Goal: Information Seeking & Learning: Learn about a topic

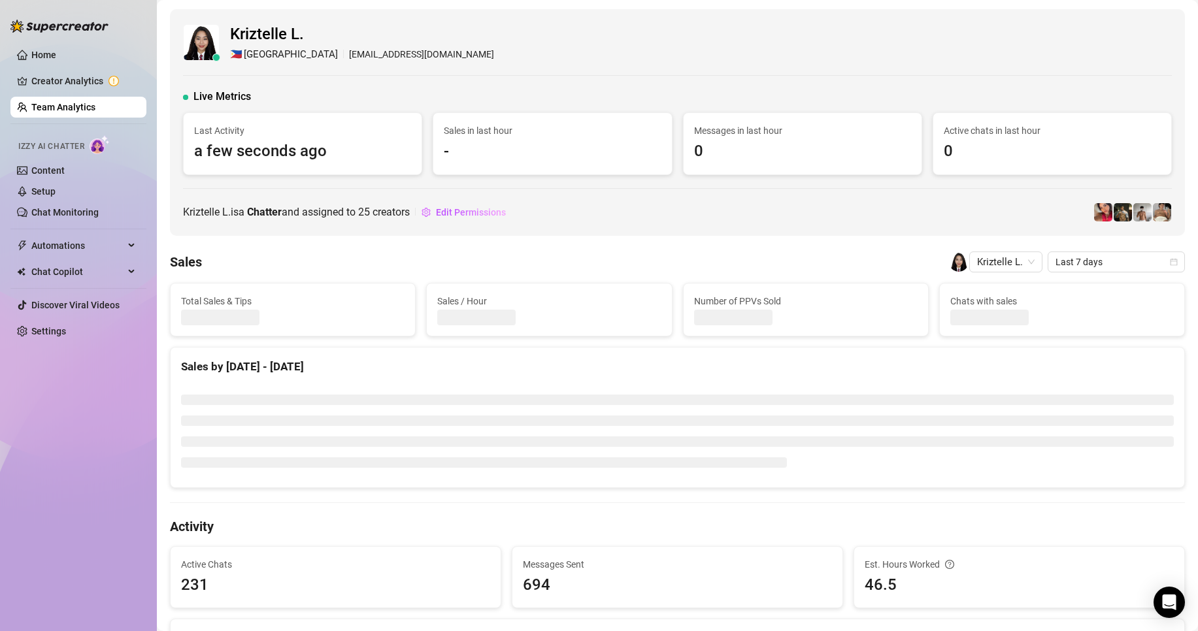
click at [65, 112] on link "Team Analytics" at bounding box center [63, 107] width 64 height 10
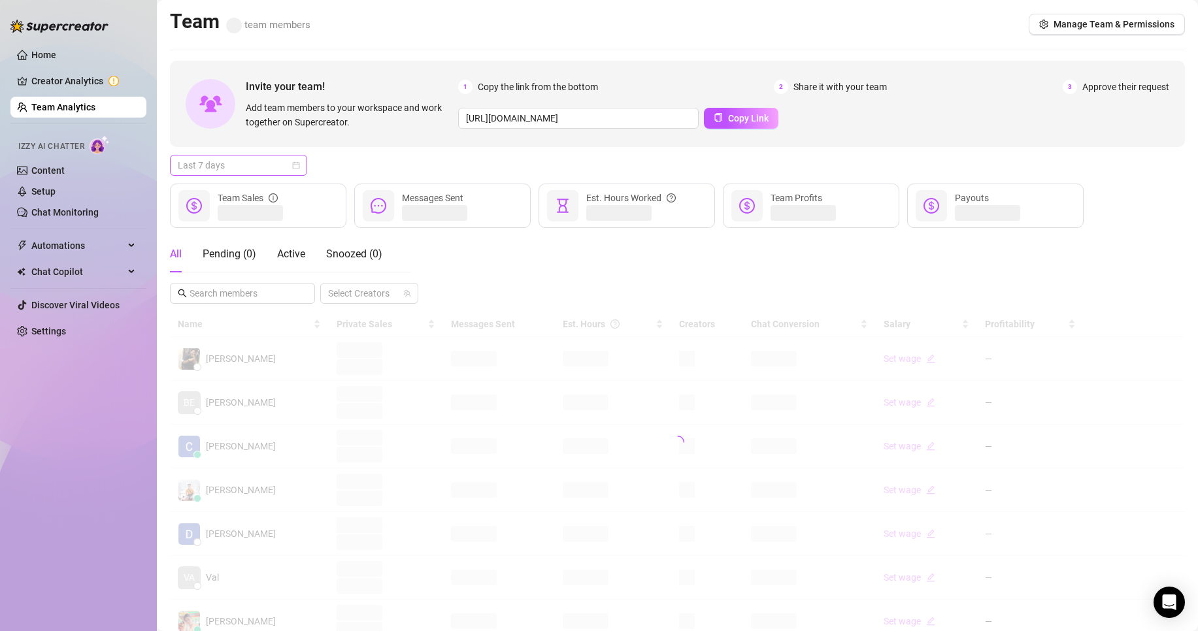
click at [245, 167] on span "Last 7 days" at bounding box center [239, 166] width 122 height 20
click at [212, 272] on div "Custom date" at bounding box center [238, 275] width 116 height 14
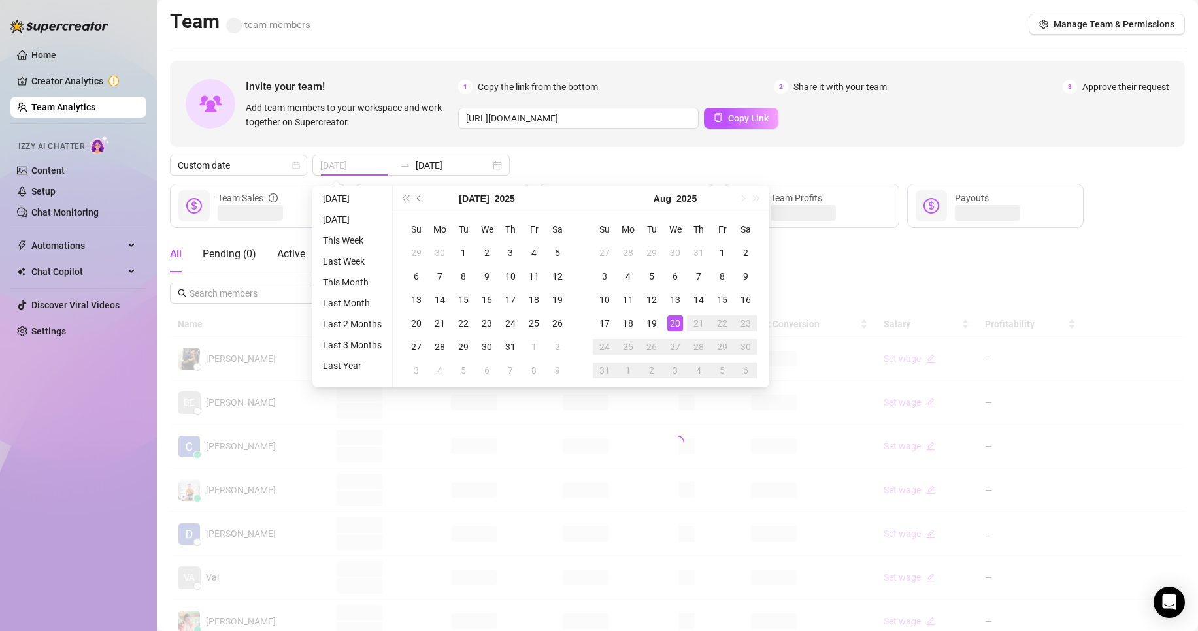
click at [675, 327] on div "20" at bounding box center [675, 324] width 16 height 16
click at [674, 326] on div "20" at bounding box center [675, 324] width 16 height 16
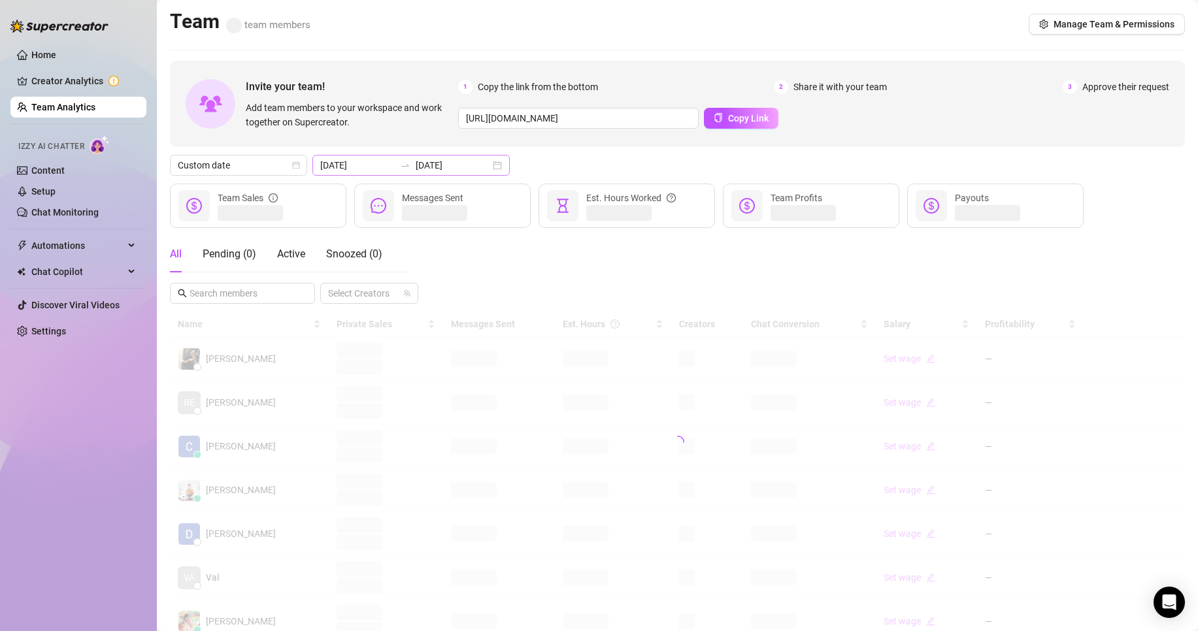
click at [376, 156] on div "[DATE] [DATE]" at bounding box center [410, 165] width 197 height 21
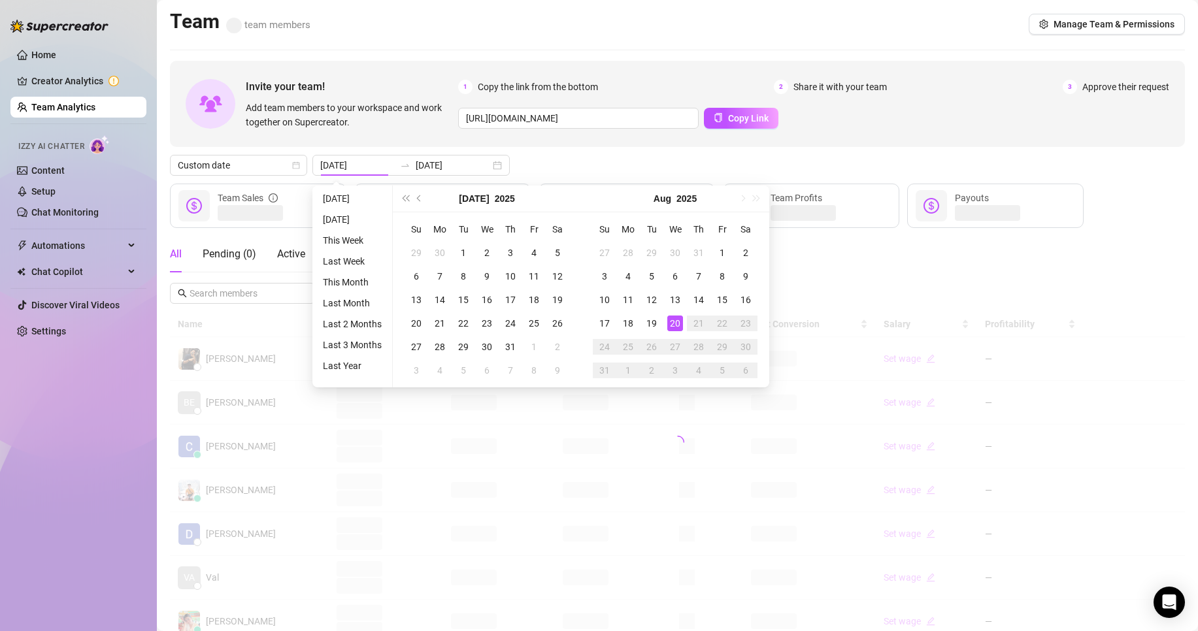
click at [587, 148] on div "Invite your team! Add team members to your workspace and work together on Super…" at bounding box center [677, 436] width 1015 height 751
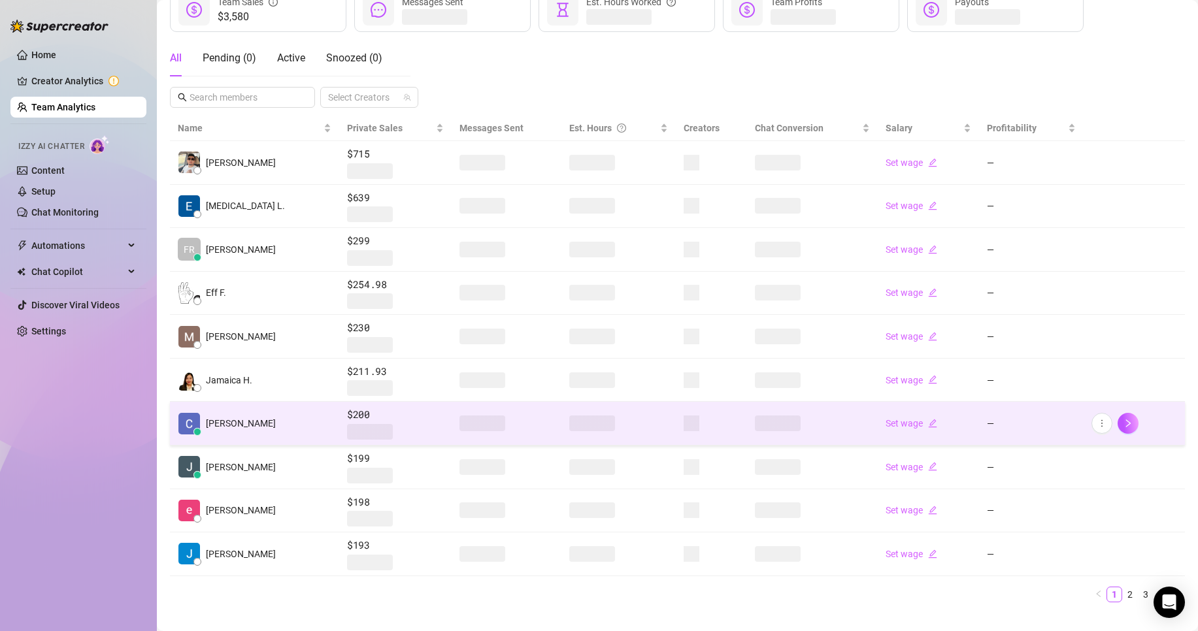
scroll to position [65, 0]
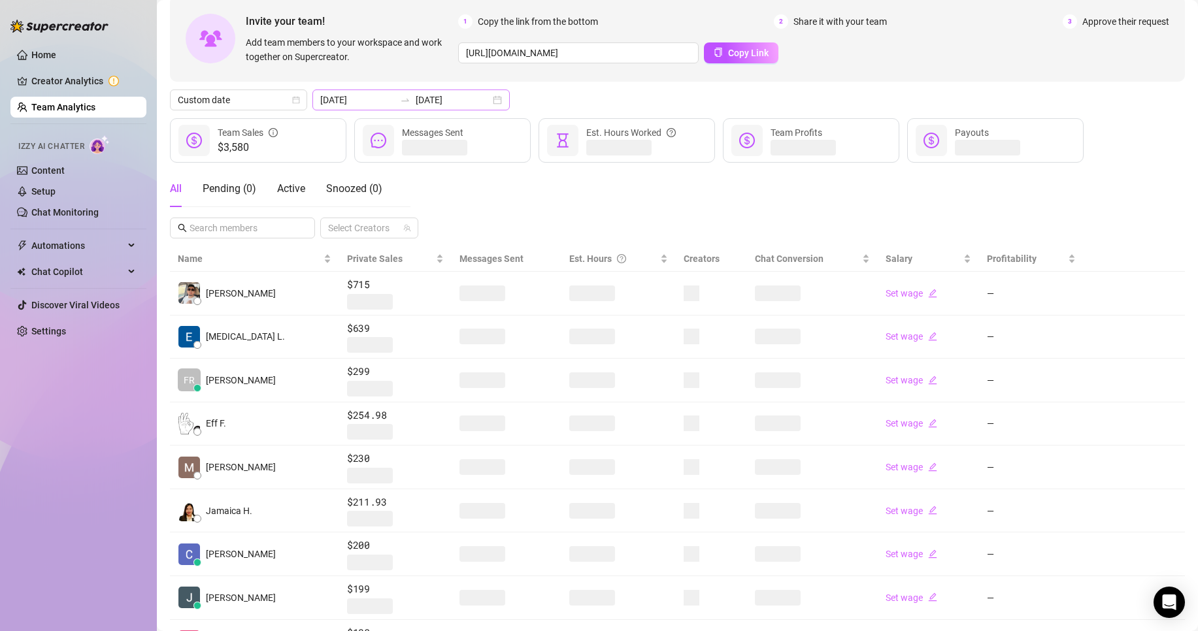
click at [401, 100] on icon "swap-right" at bounding box center [405, 100] width 8 height 3
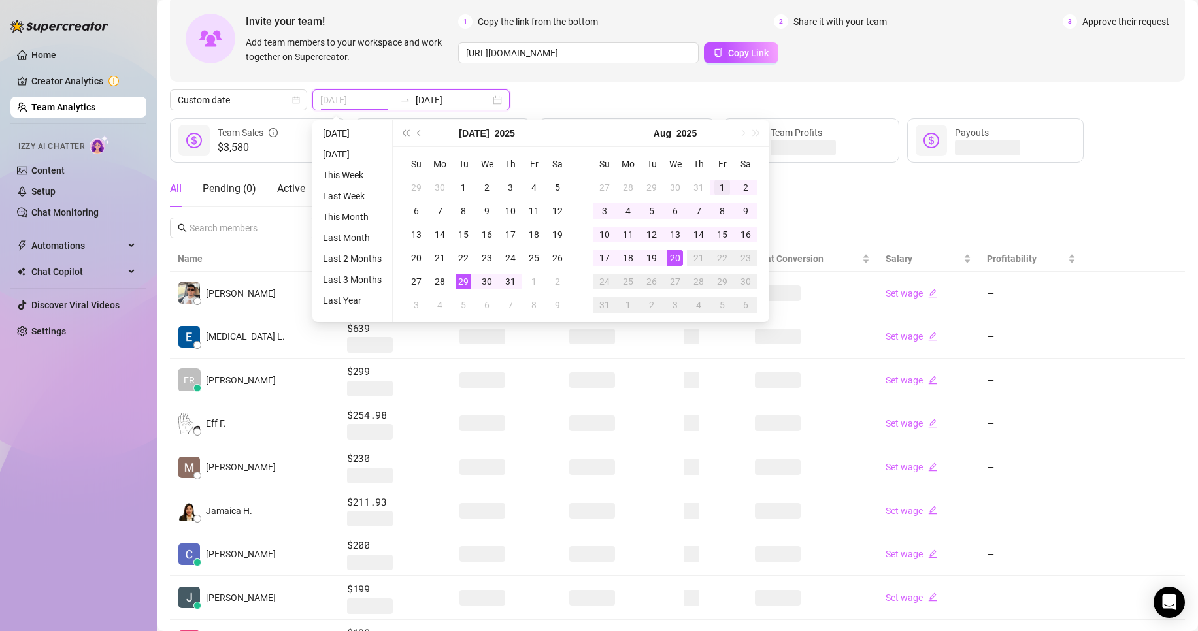
type input "[DATE]"
click at [726, 183] on div "1" at bounding box center [722, 188] width 16 height 16
click at [672, 261] on div "20" at bounding box center [675, 258] width 16 height 16
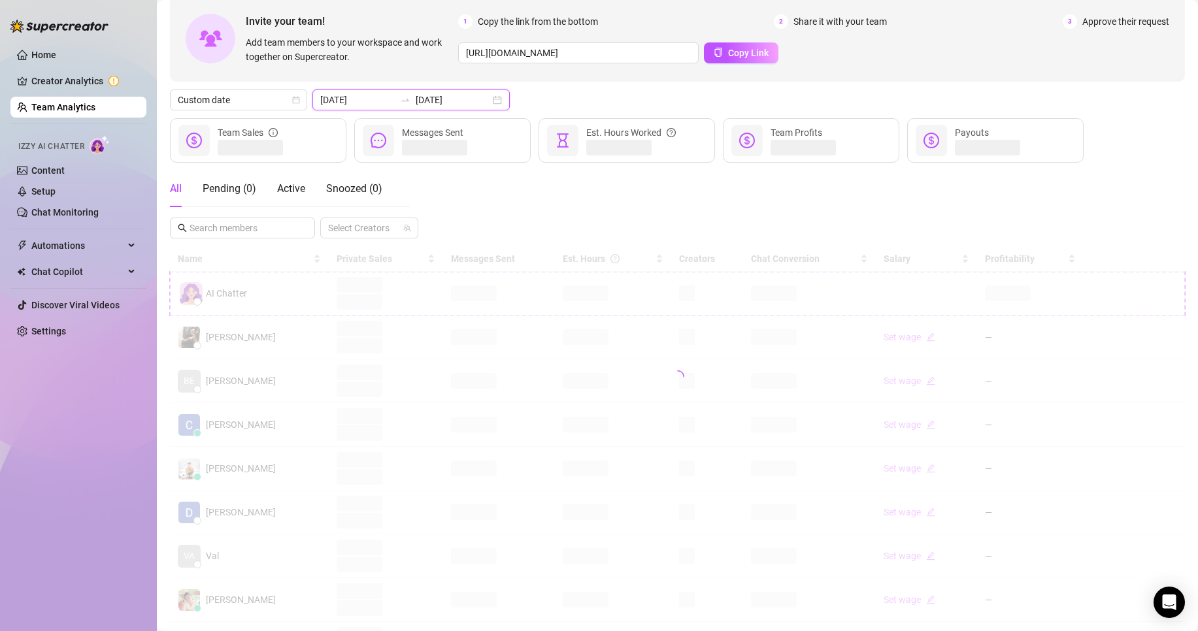
click at [431, 97] on input "[DATE]" at bounding box center [453, 100] width 75 height 14
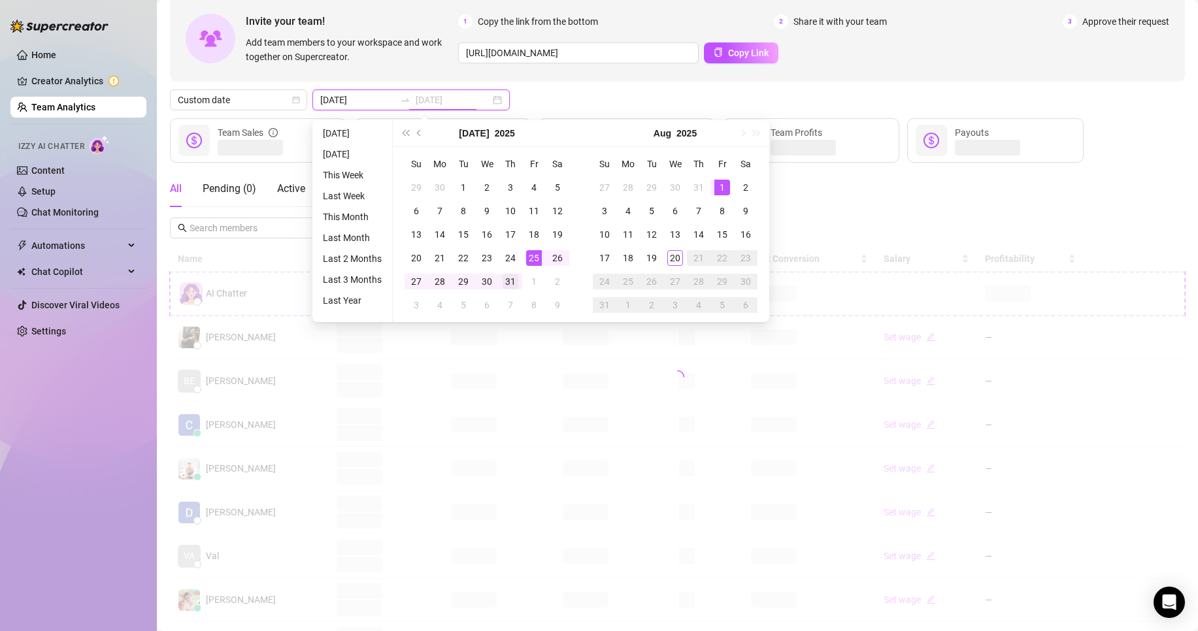
type input "[DATE]"
click at [510, 276] on div "31" at bounding box center [511, 282] width 16 height 16
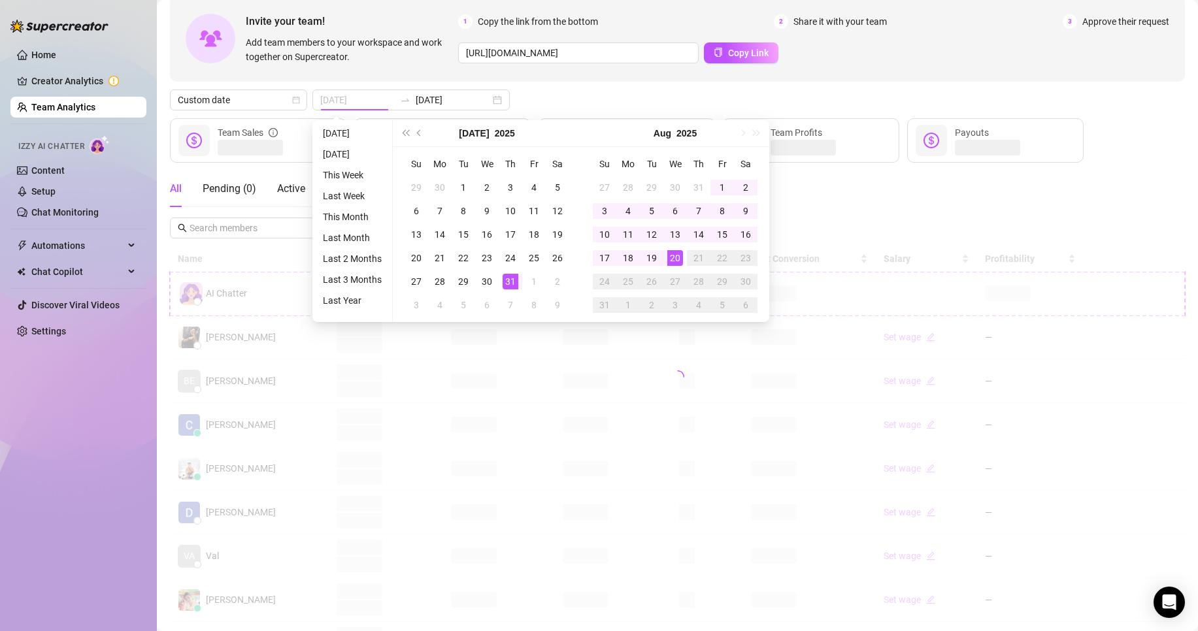
click at [673, 259] on div "20" at bounding box center [675, 258] width 16 height 16
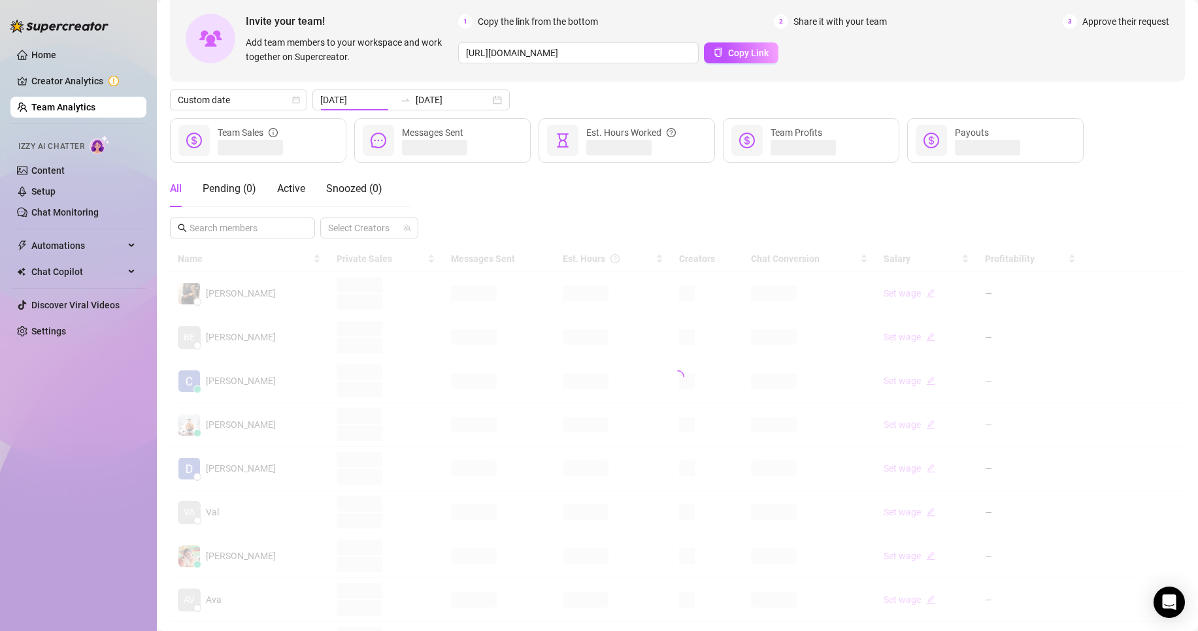
type input "[DATE]"
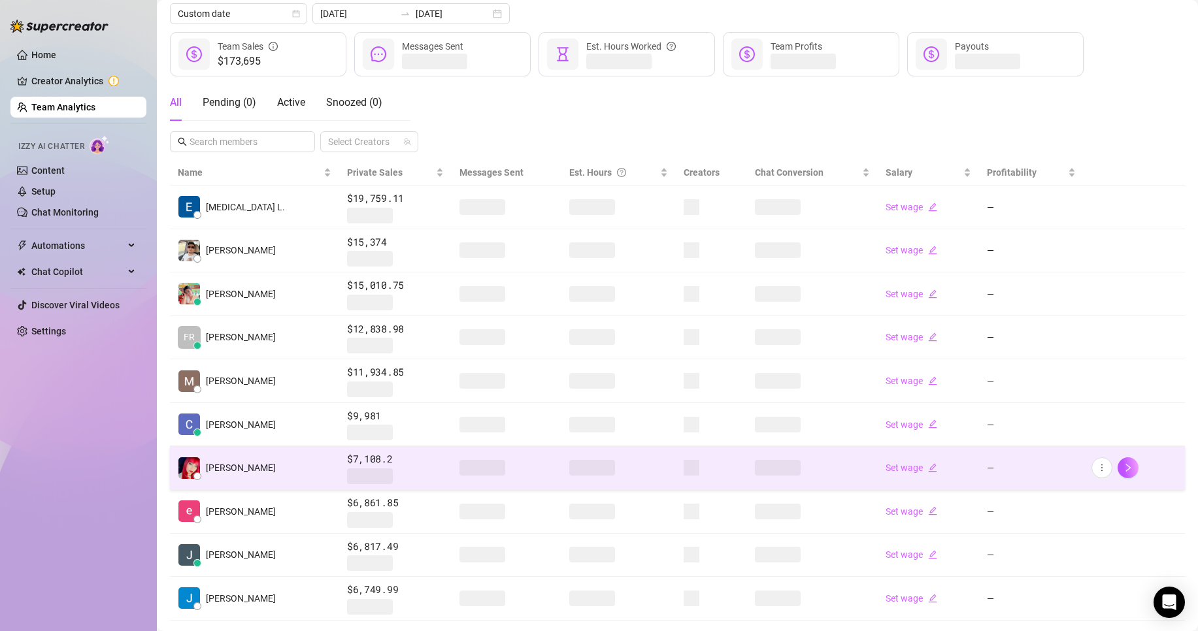
scroll to position [217, 0]
